Goal: Task Accomplishment & Management: Manage account settings

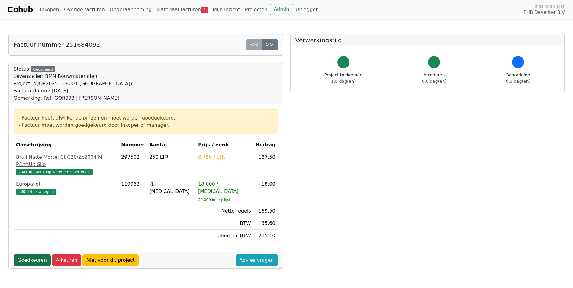
click at [40, 255] on link "Goedkeuren" at bounding box center [32, 260] width 37 height 11
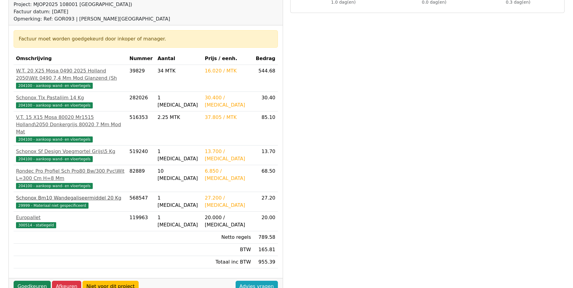
scroll to position [91, 0]
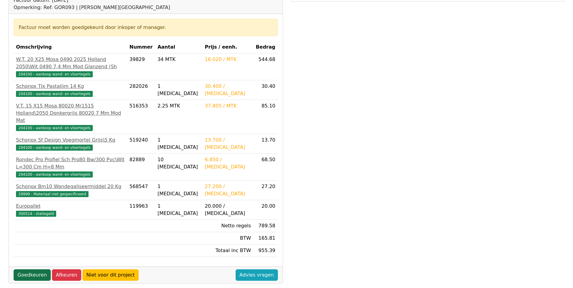
click at [36, 269] on link "Goedkeuren" at bounding box center [32, 274] width 37 height 11
